Goal: Task Accomplishment & Management: Complete application form

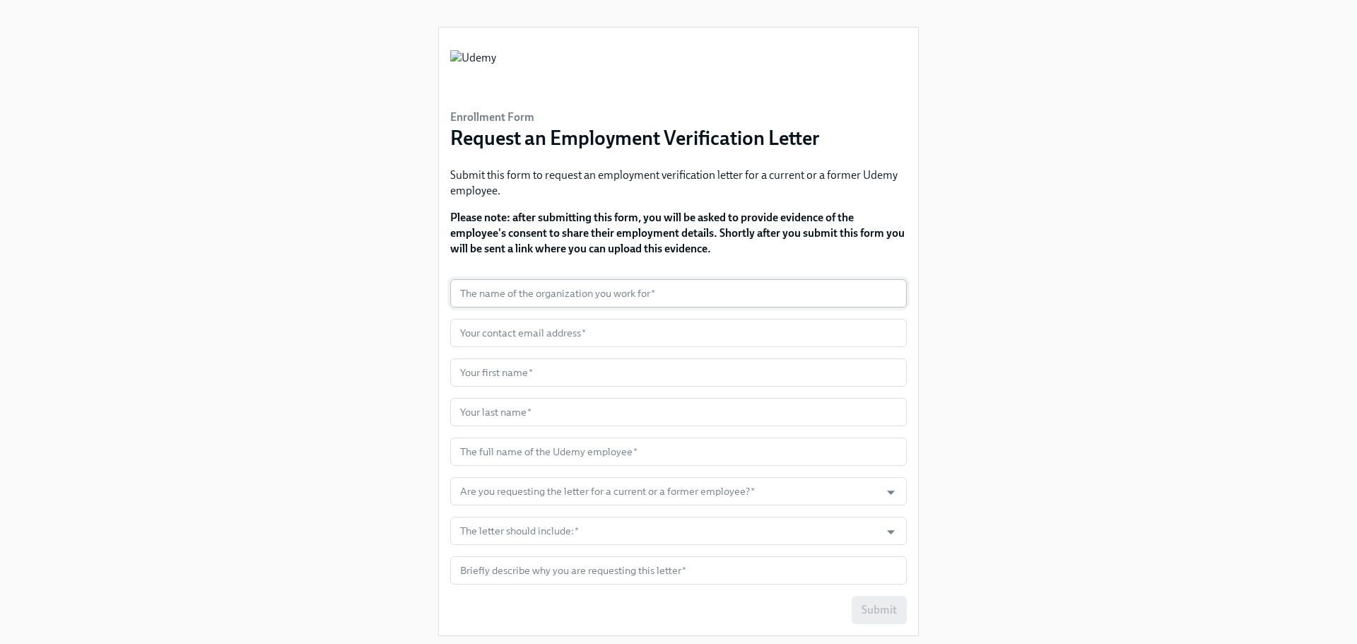
scroll to position [22, 0]
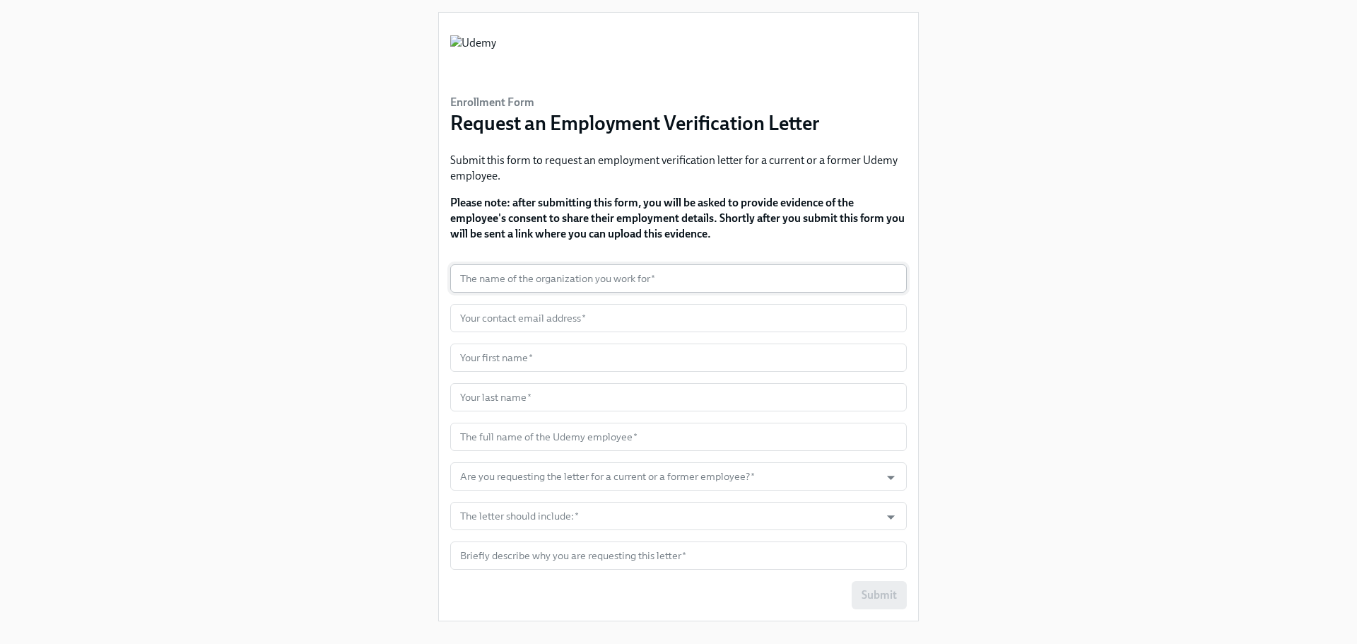
click at [562, 279] on input "text" at bounding box center [678, 278] width 456 height 28
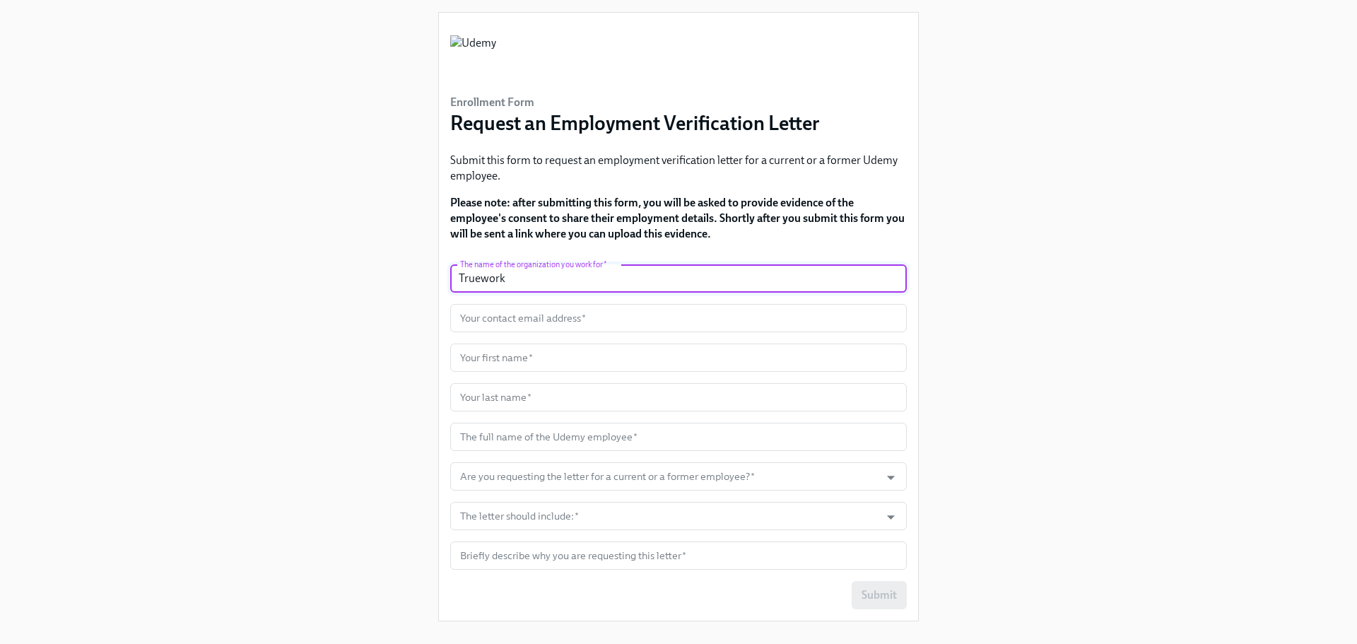
type input "Truework"
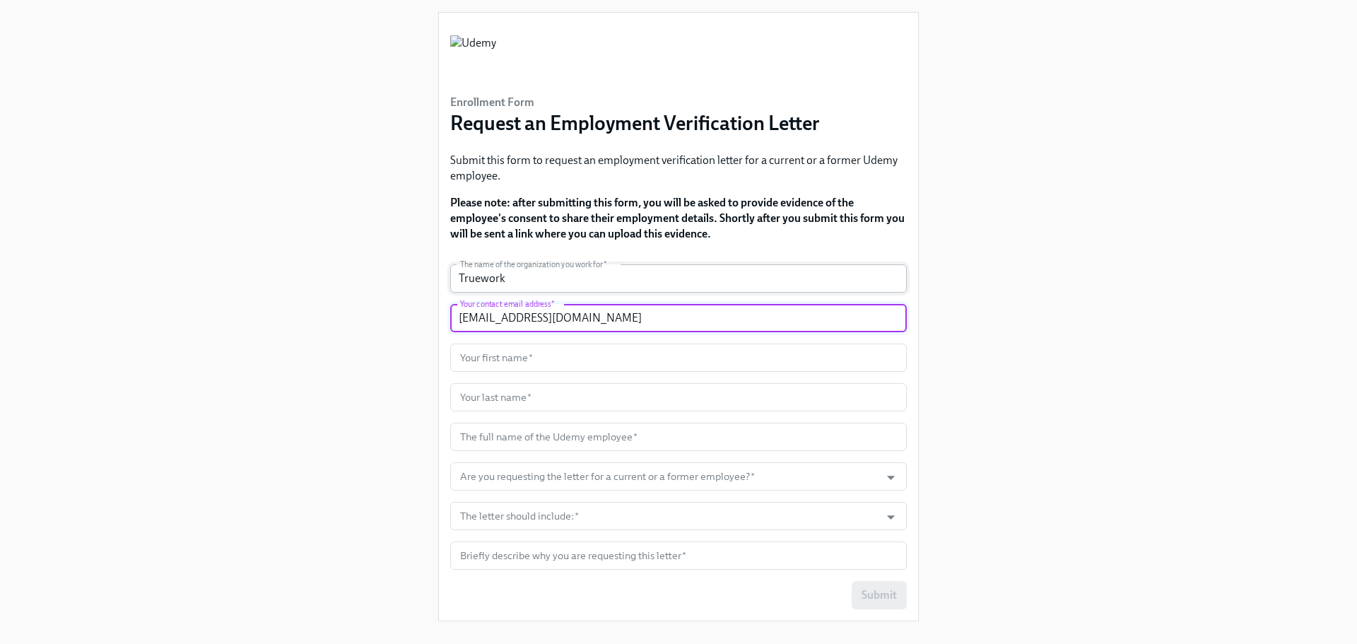
type input "[EMAIL_ADDRESS][DOMAIN_NAME]"
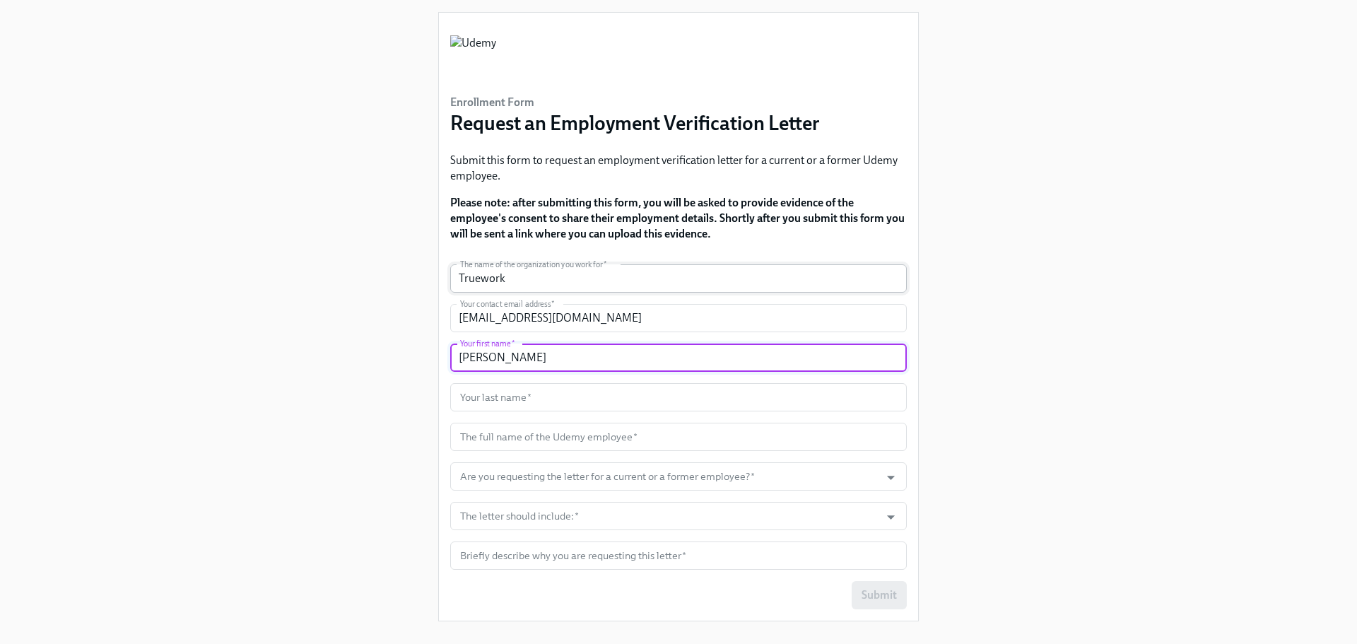
type input "[PERSON_NAME]"
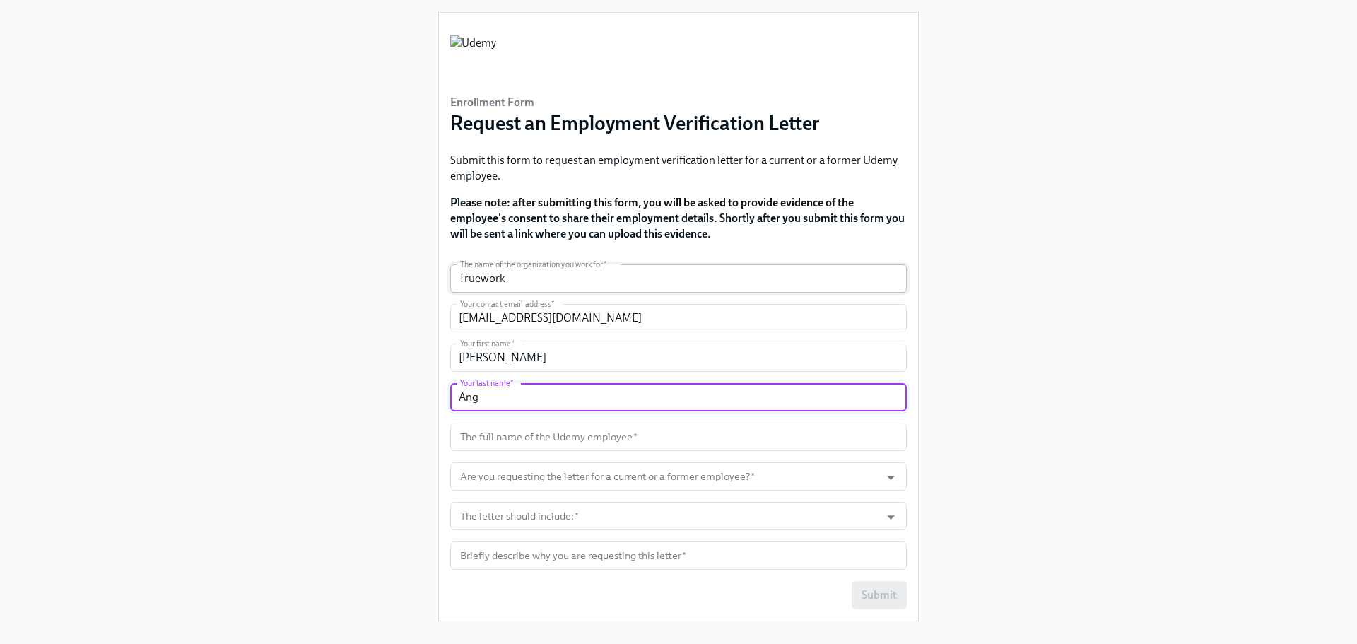
type input "Ang"
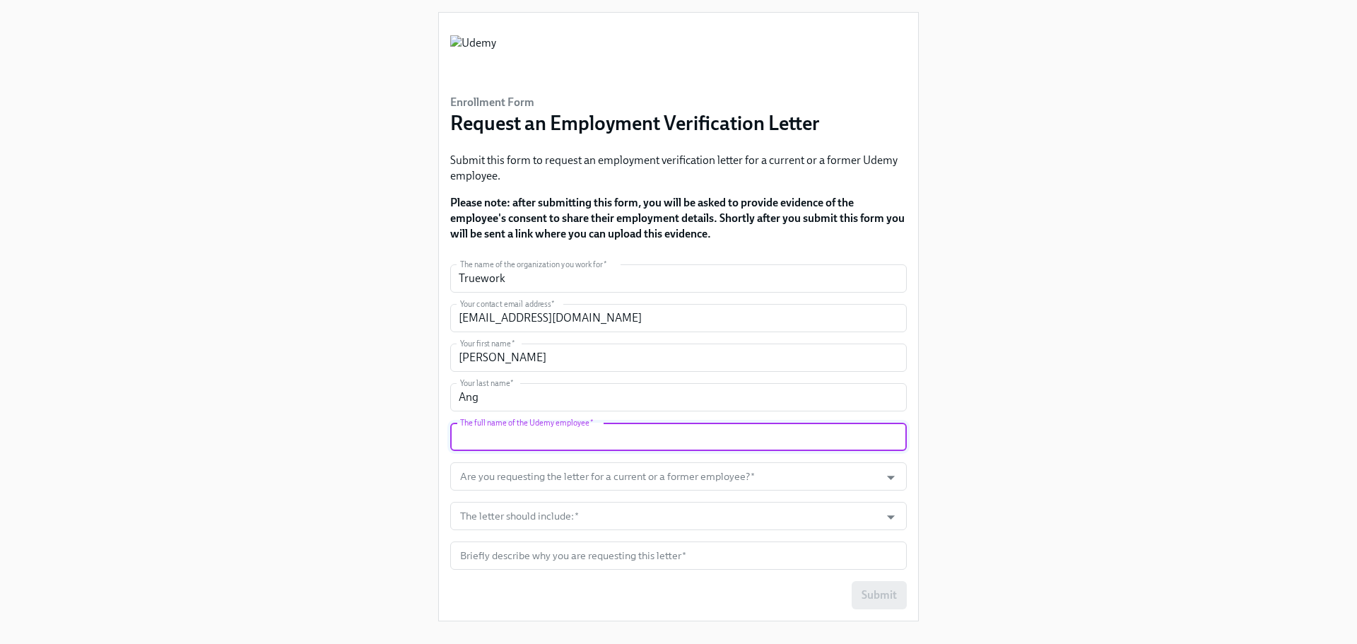
paste input "[PERSON_NAME]"
type input "[PERSON_NAME]"
click at [285, 448] on div "Enrollment Form Request an Employment Verification Letter Submit this form to r…" at bounding box center [678, 305] width 1289 height 654
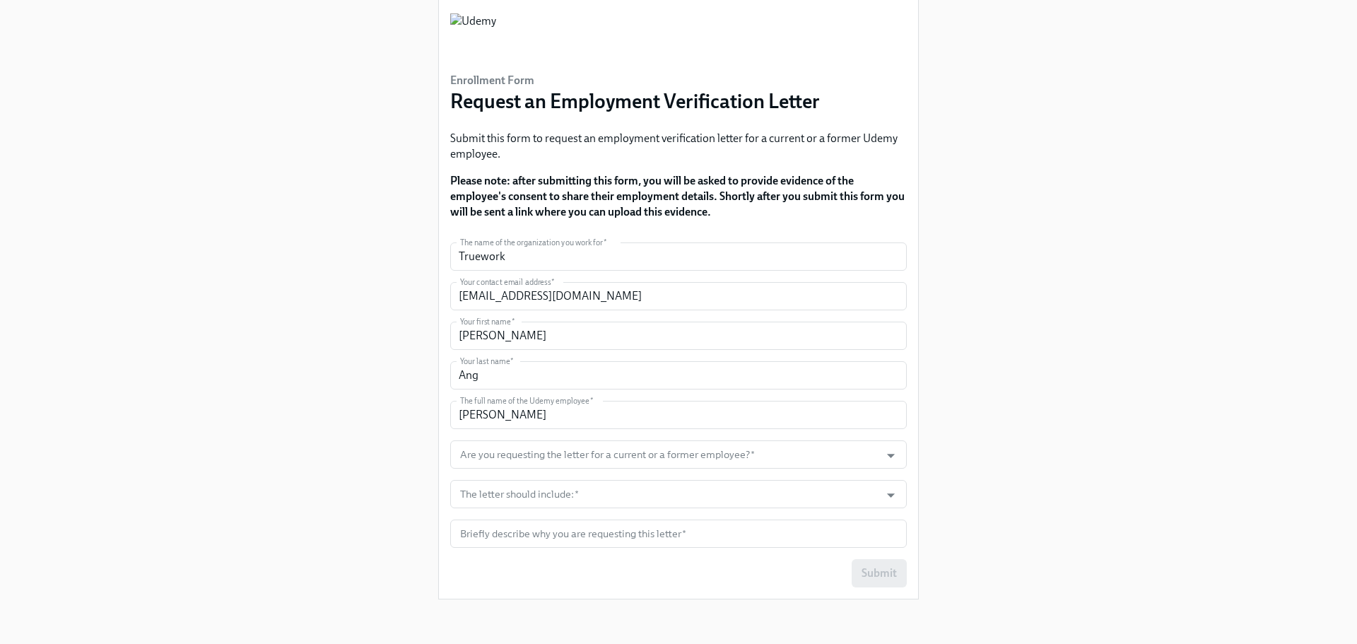
scroll to position [45, 0]
click at [529, 462] on input "Are you requesting the letter for a current or a former employee?   *" at bounding box center [664, 453] width 415 height 28
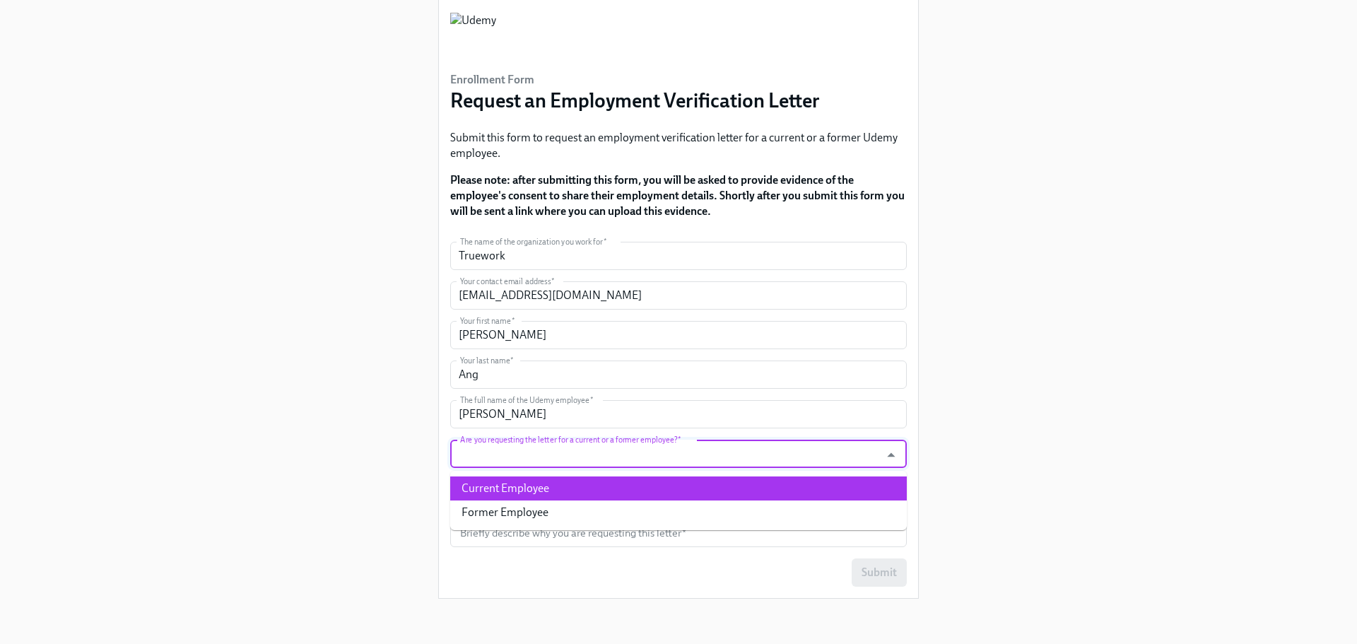
click at [529, 490] on li "Current Employee" at bounding box center [678, 488] width 456 height 24
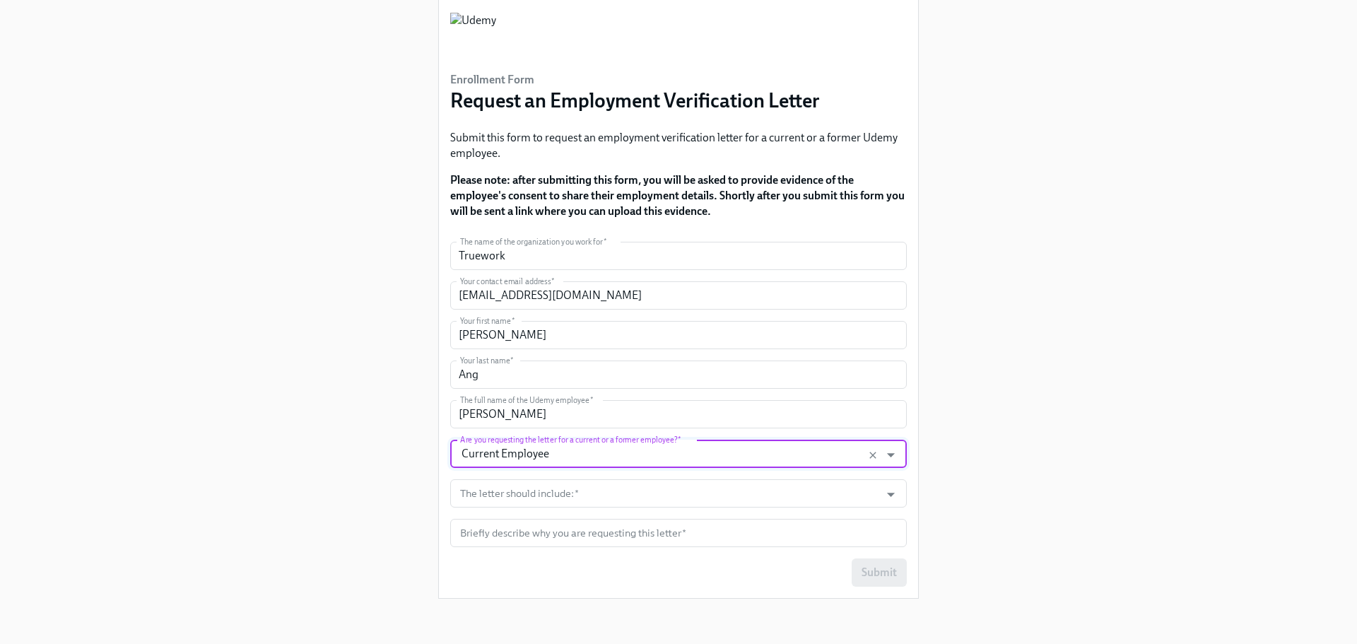
click at [546, 449] on input "Current Employee" at bounding box center [664, 453] width 415 height 28
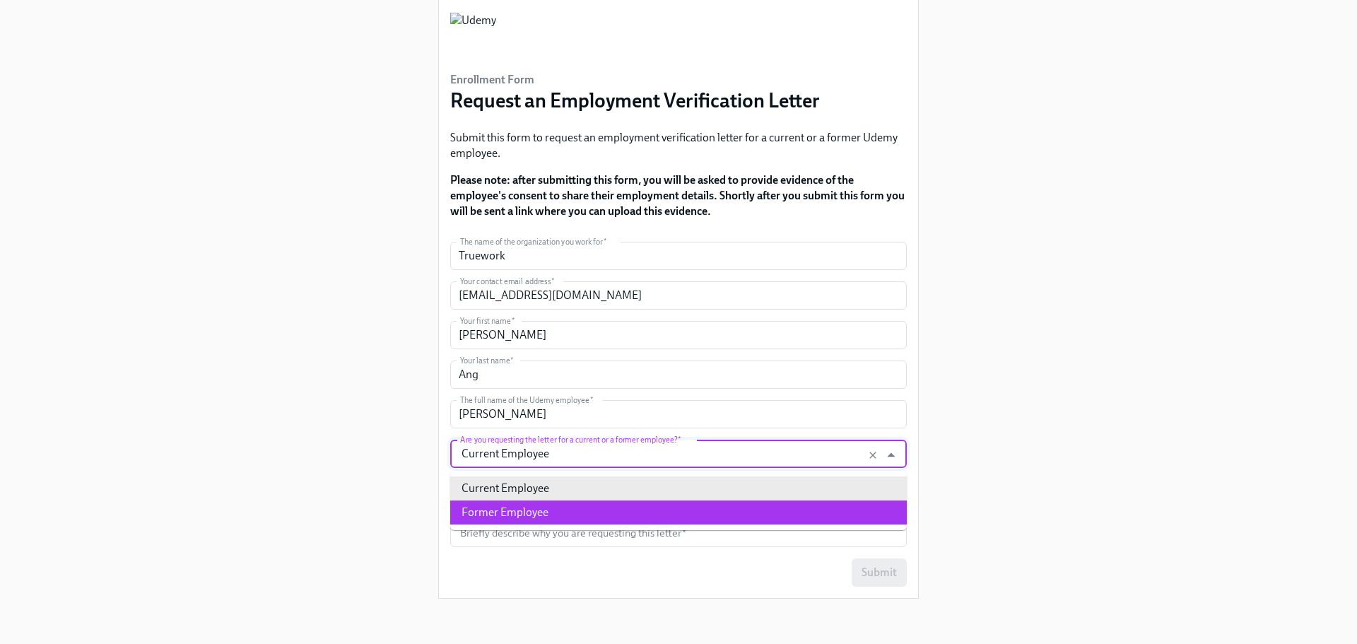
drag, startPoint x: 552, startPoint y: 526, endPoint x: 552, endPoint y: 518, distance: 7.8
click at [553, 524] on ul "Current Employee Former Employee" at bounding box center [678, 500] width 456 height 59
click at [552, 518] on li "Former Employee" at bounding box center [678, 512] width 456 height 24
type input "Former Employee"
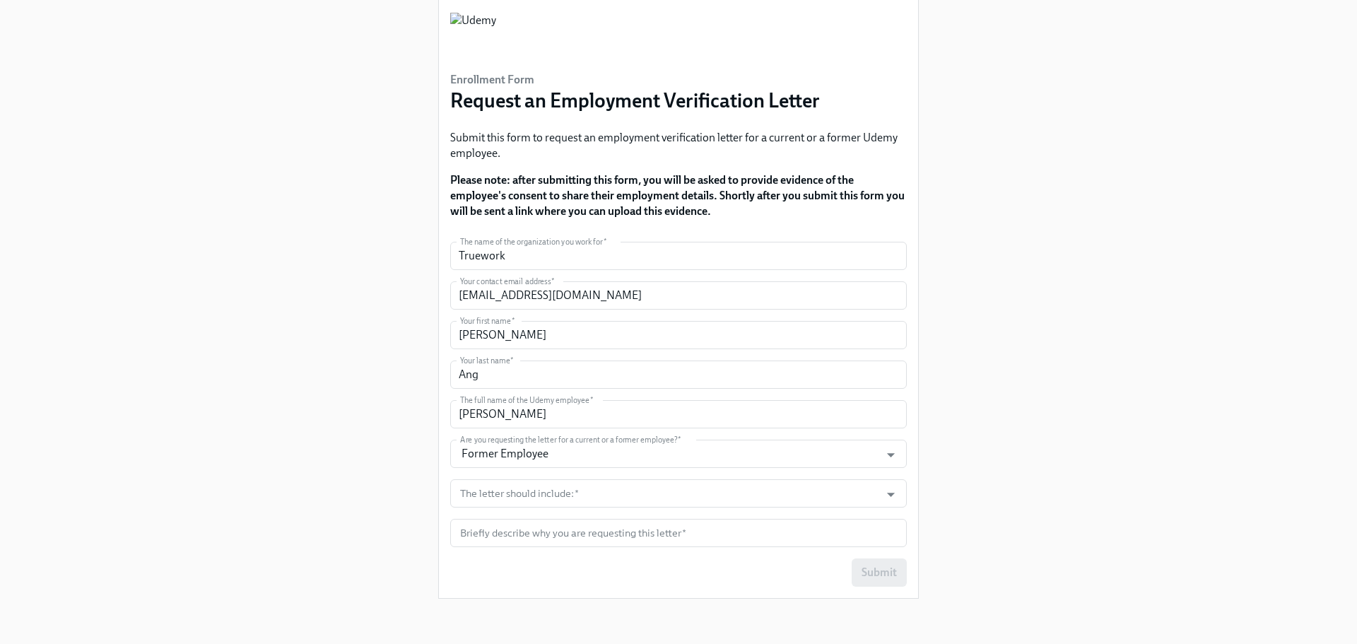
click at [417, 497] on div "Enrollment Form Request an Employment Verification Letter Submit this form to r…" at bounding box center [678, 282] width 1289 height 654
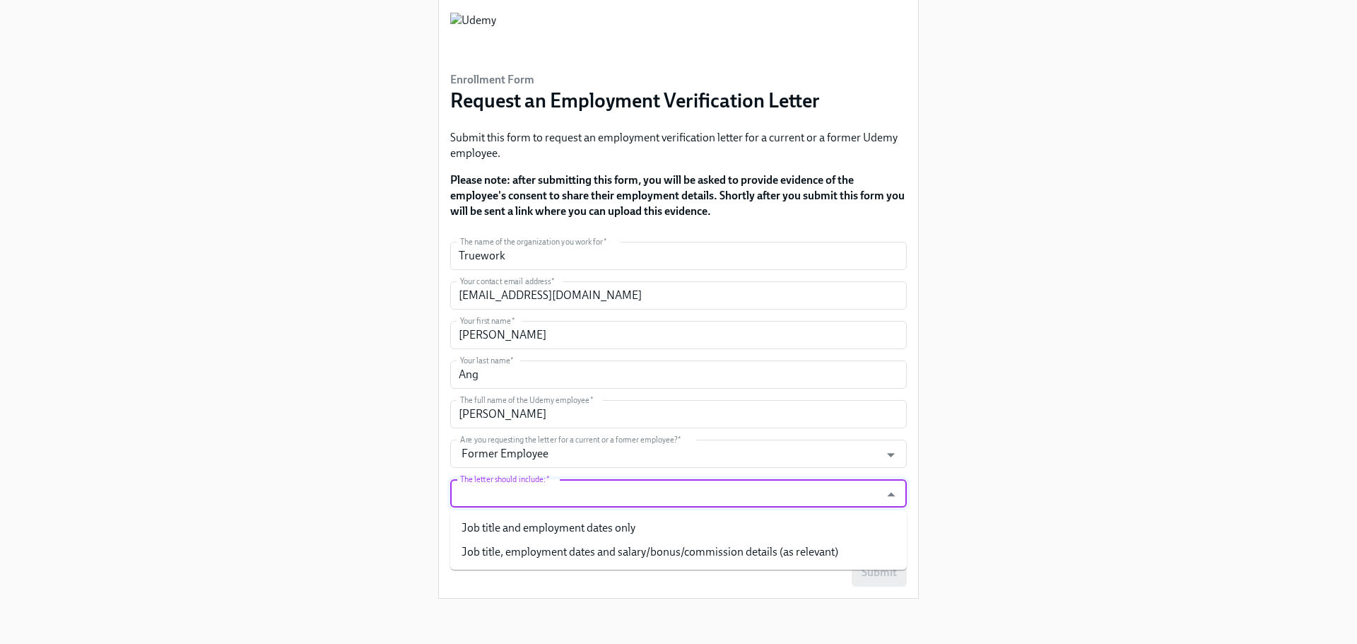
click at [553, 490] on input "The letter should include:   *" at bounding box center [664, 493] width 415 height 28
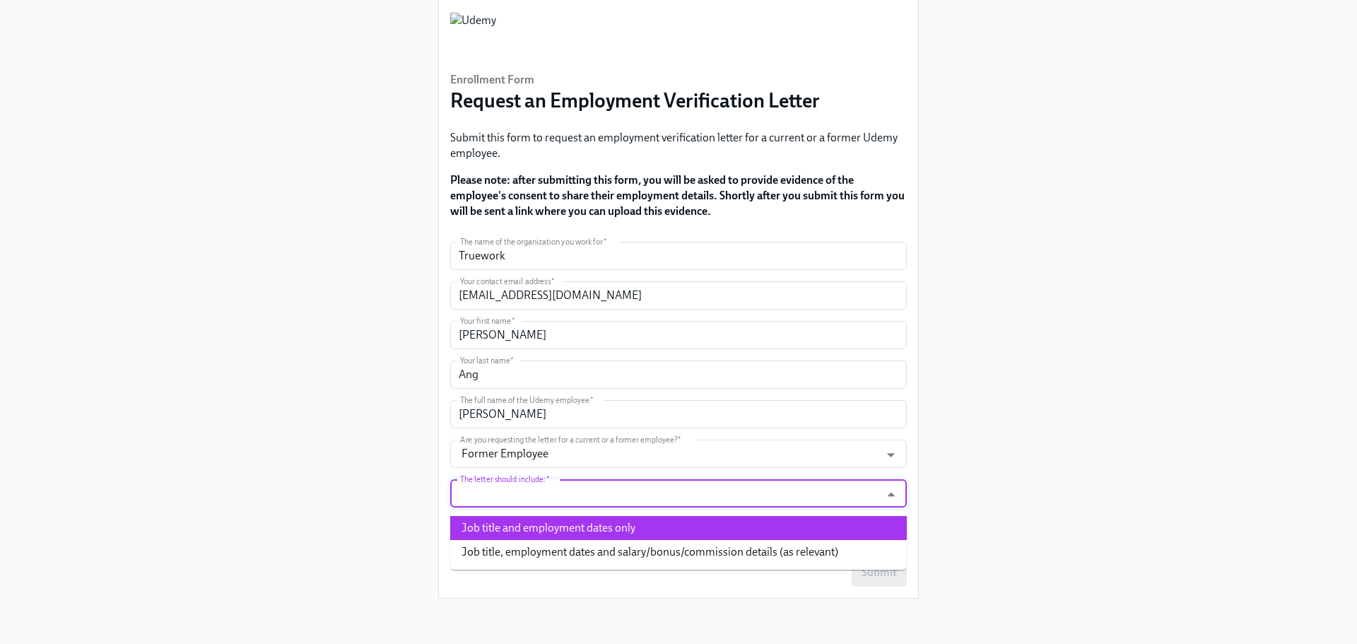
click at [579, 528] on li "Job title and employment dates only" at bounding box center [678, 528] width 456 height 24
type input "Job title and employment dates only"
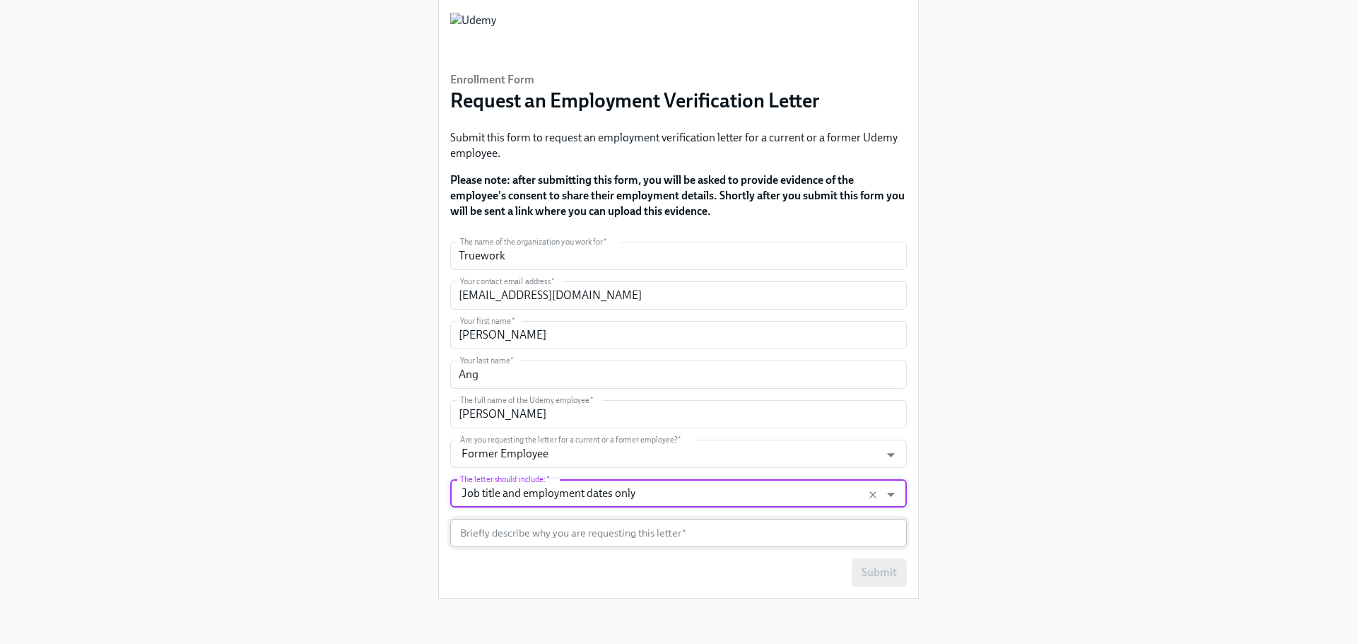
click at [577, 531] on input "text" at bounding box center [678, 533] width 456 height 28
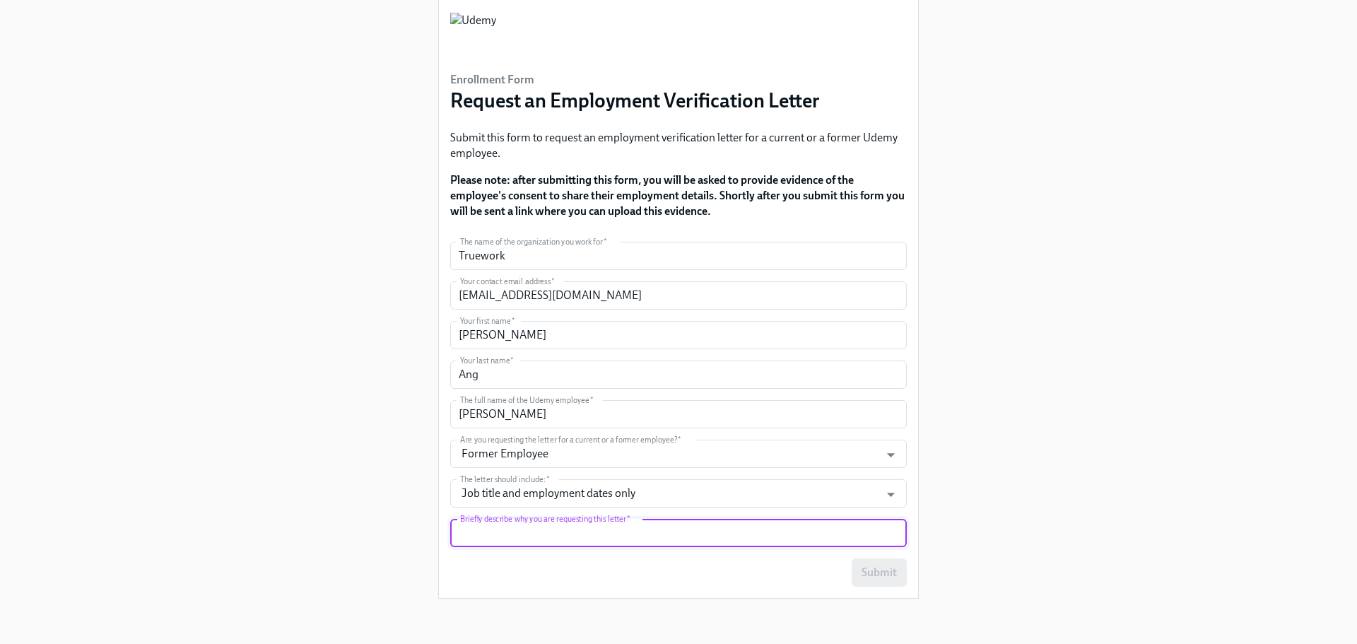
paste input "Background Check / Employment Screen"
click at [523, 536] on input "Background Check / Employment Screen" at bounding box center [678, 533] width 456 height 28
type input "Background Check / Employment Screen"
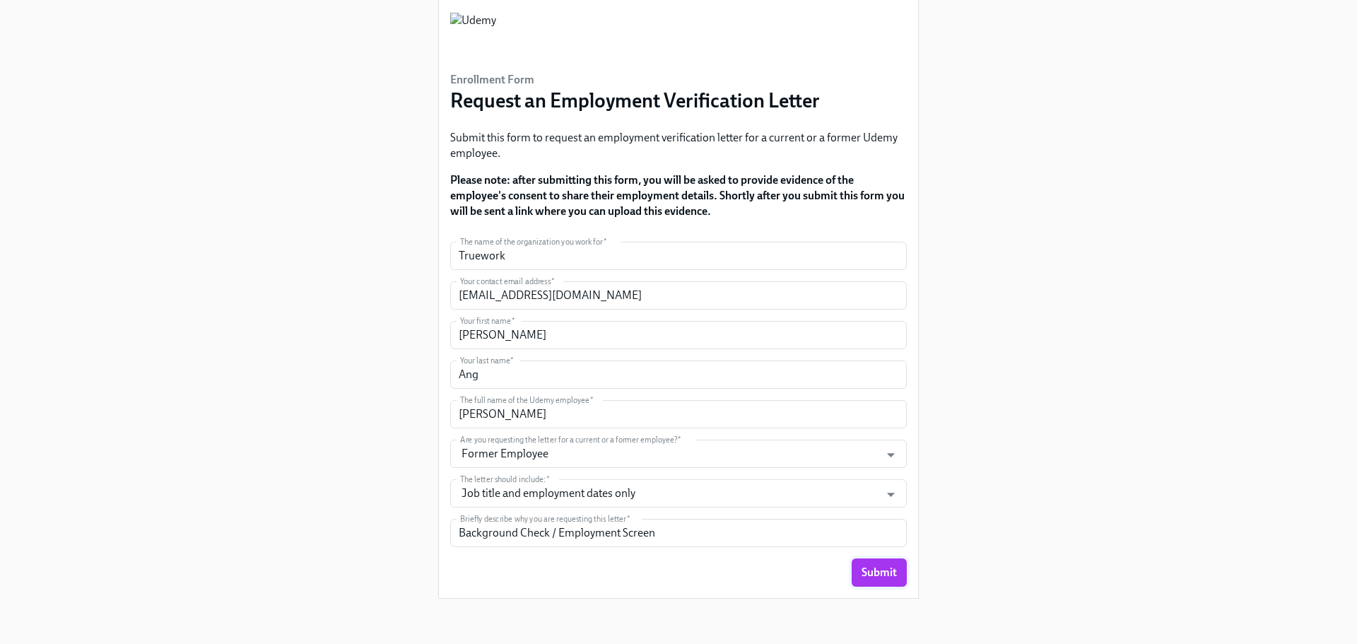
click at [869, 574] on span "Submit" at bounding box center [878, 572] width 35 height 14
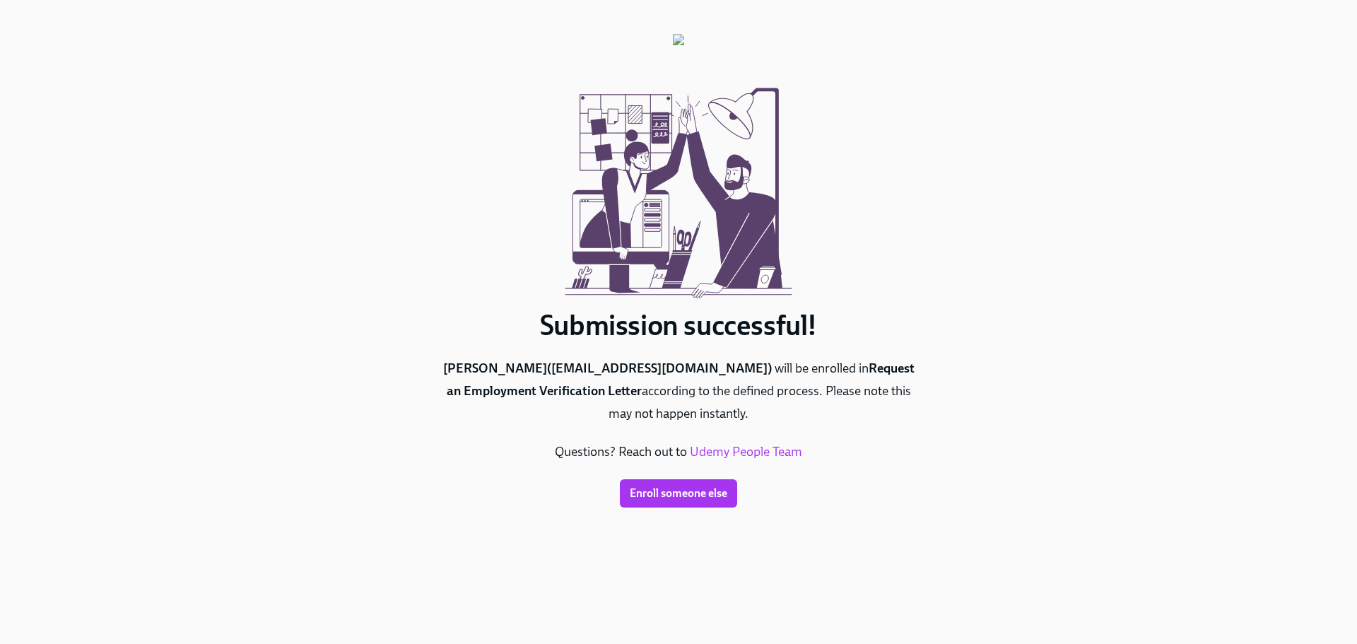
scroll to position [0, 0]
